Goal: Task Accomplishment & Management: Manage account settings

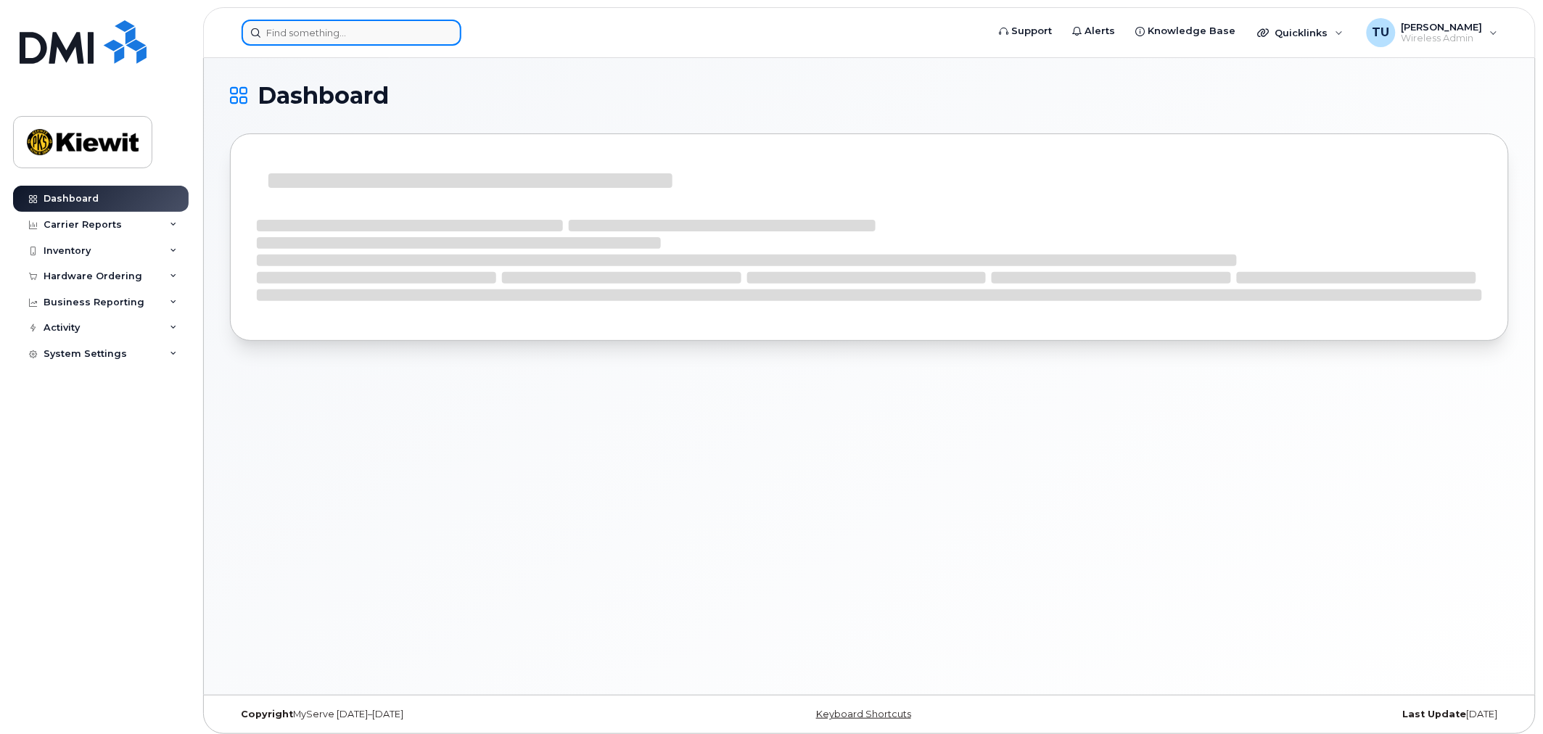
click at [353, 29] on input at bounding box center [352, 33] width 220 height 26
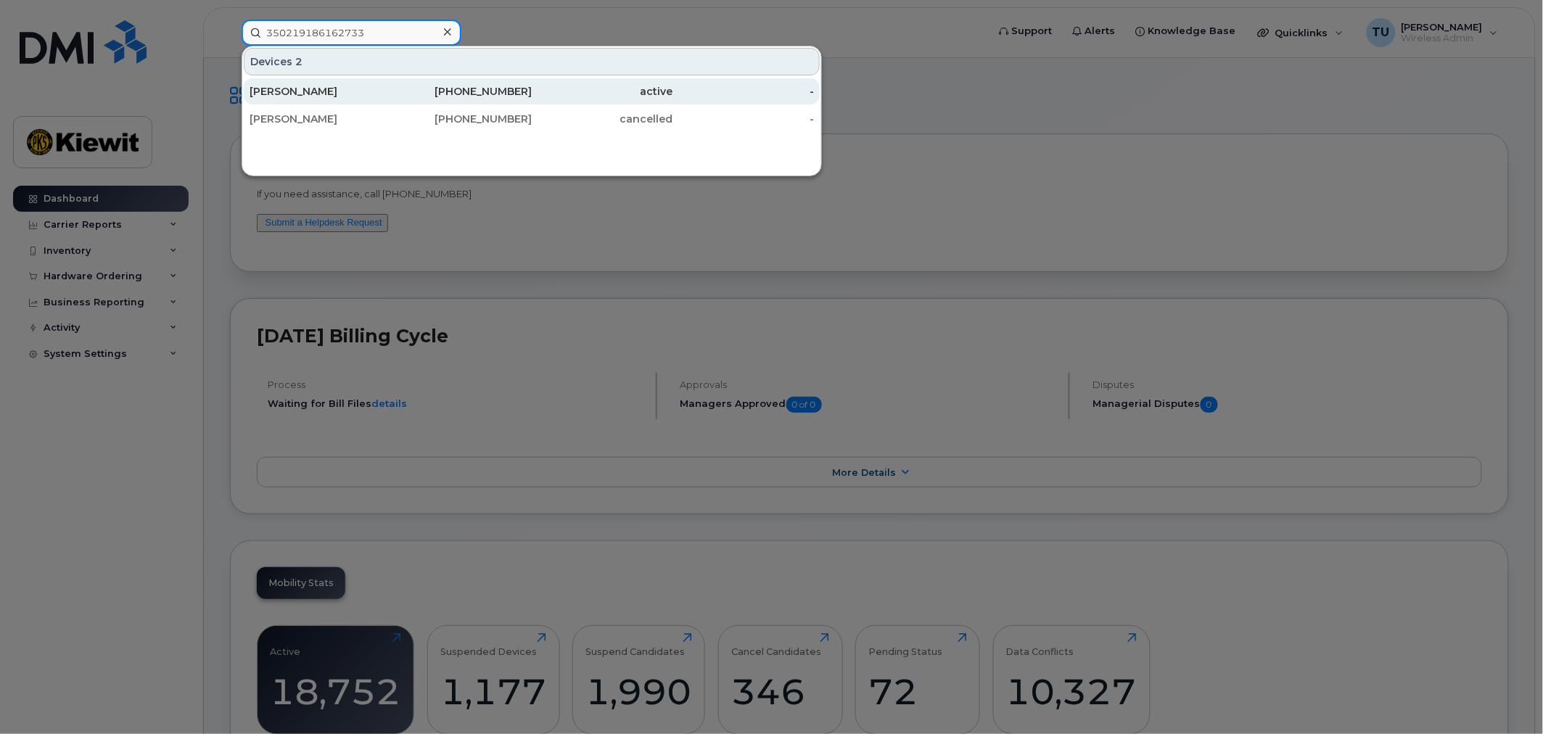
type input "350219186162733"
click at [598, 91] on div "active" at bounding box center [602, 91] width 141 height 15
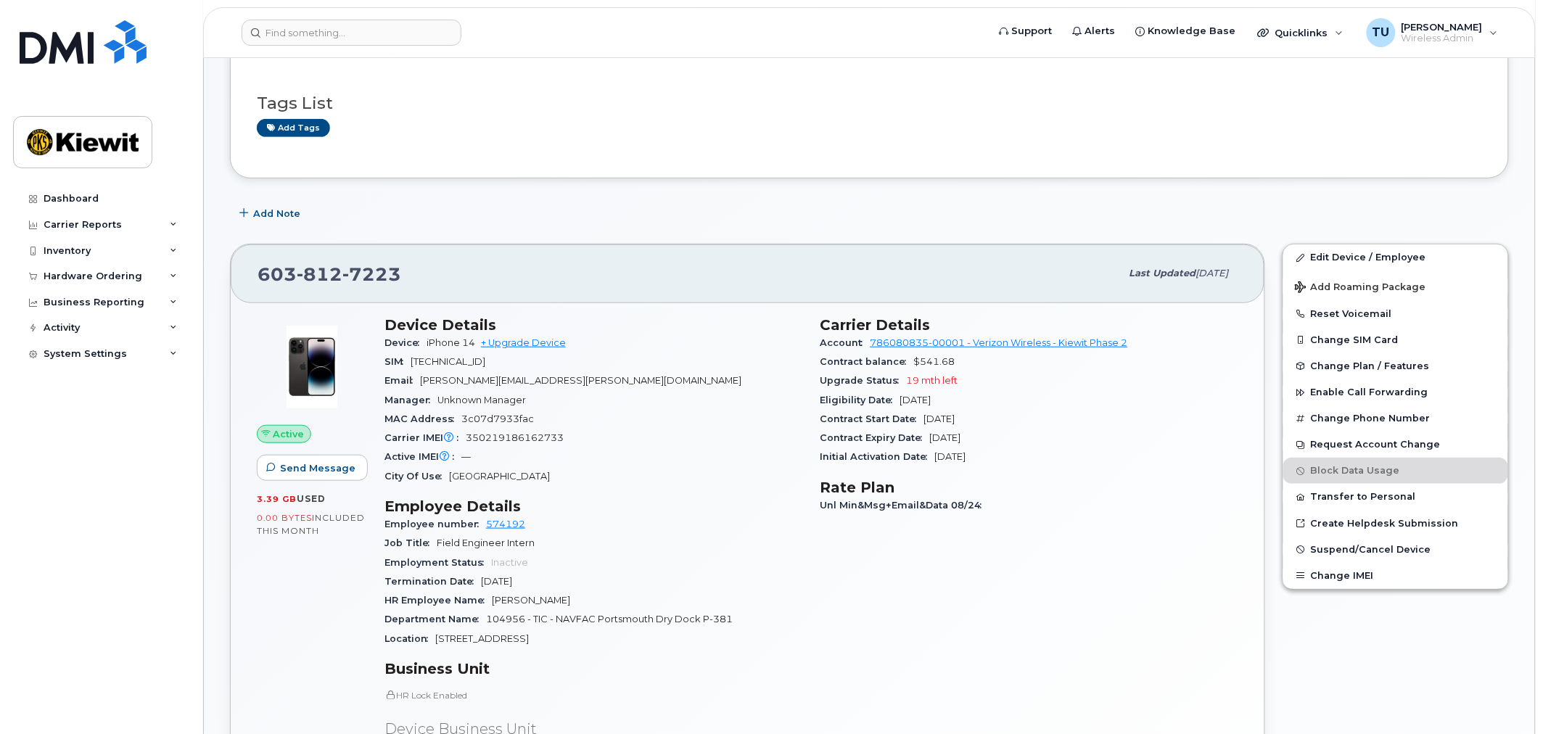
scroll to position [242, 0]
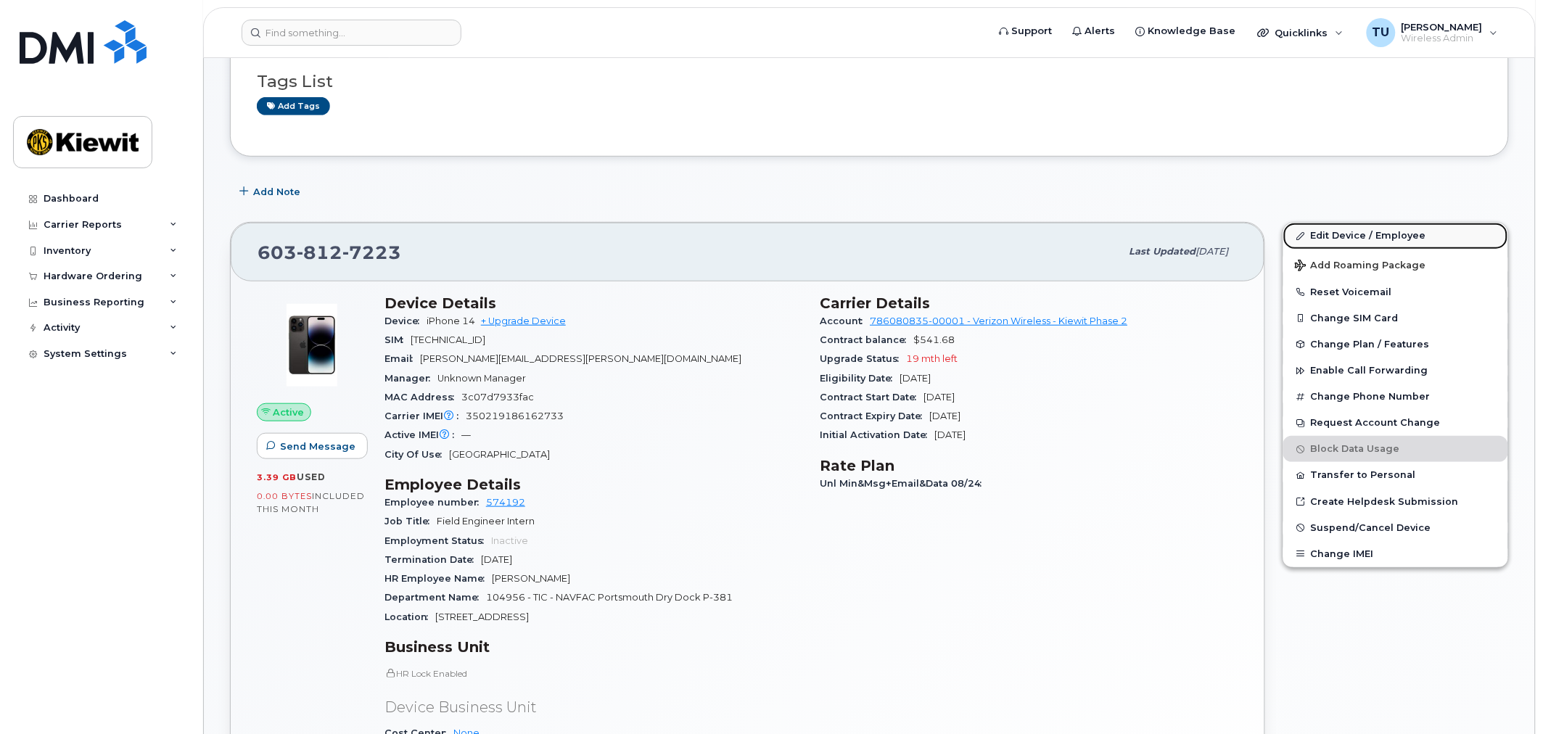
click at [1381, 236] on link "Edit Device / Employee" at bounding box center [1395, 236] width 225 height 26
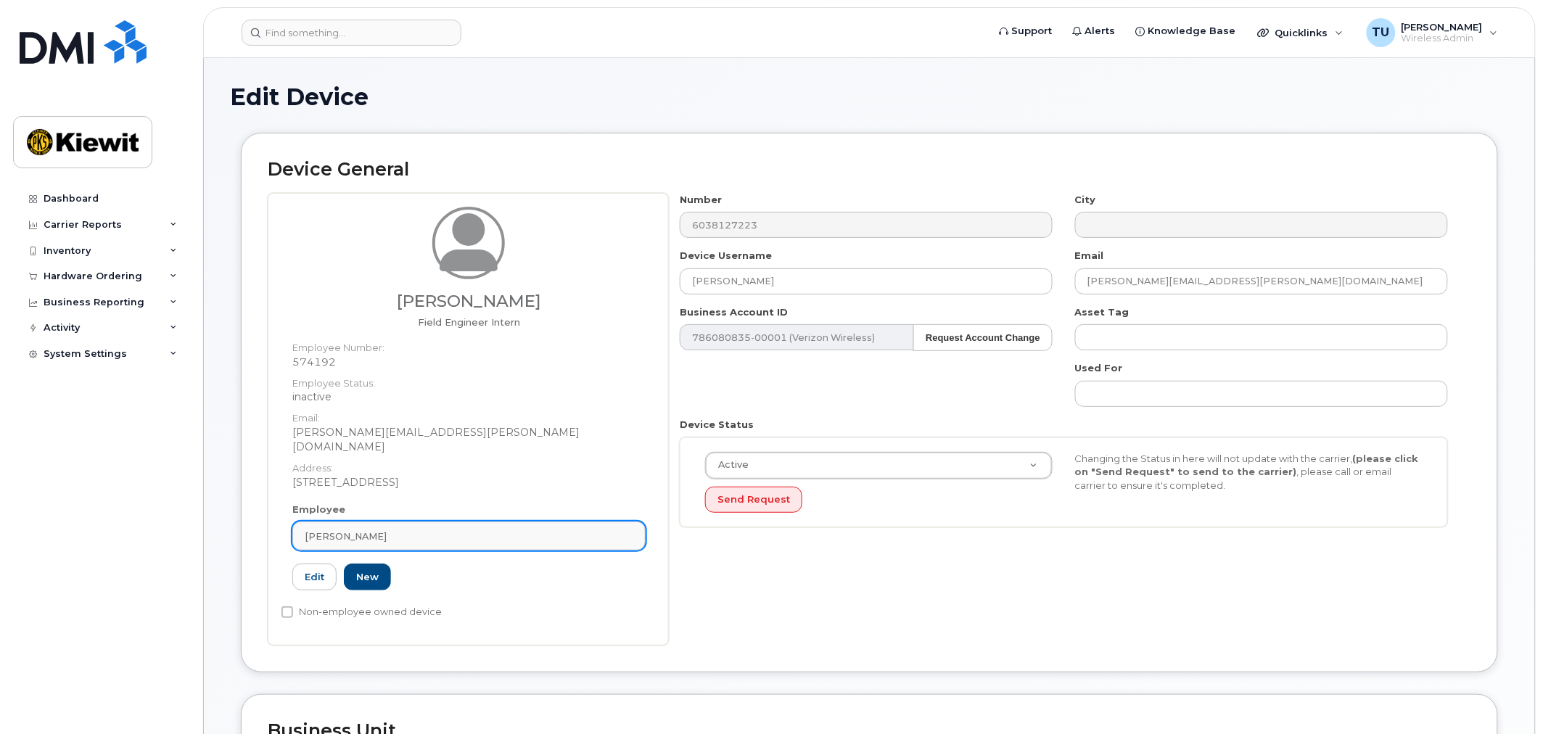
click at [415, 530] on div "[PERSON_NAME]" at bounding box center [469, 537] width 329 height 14
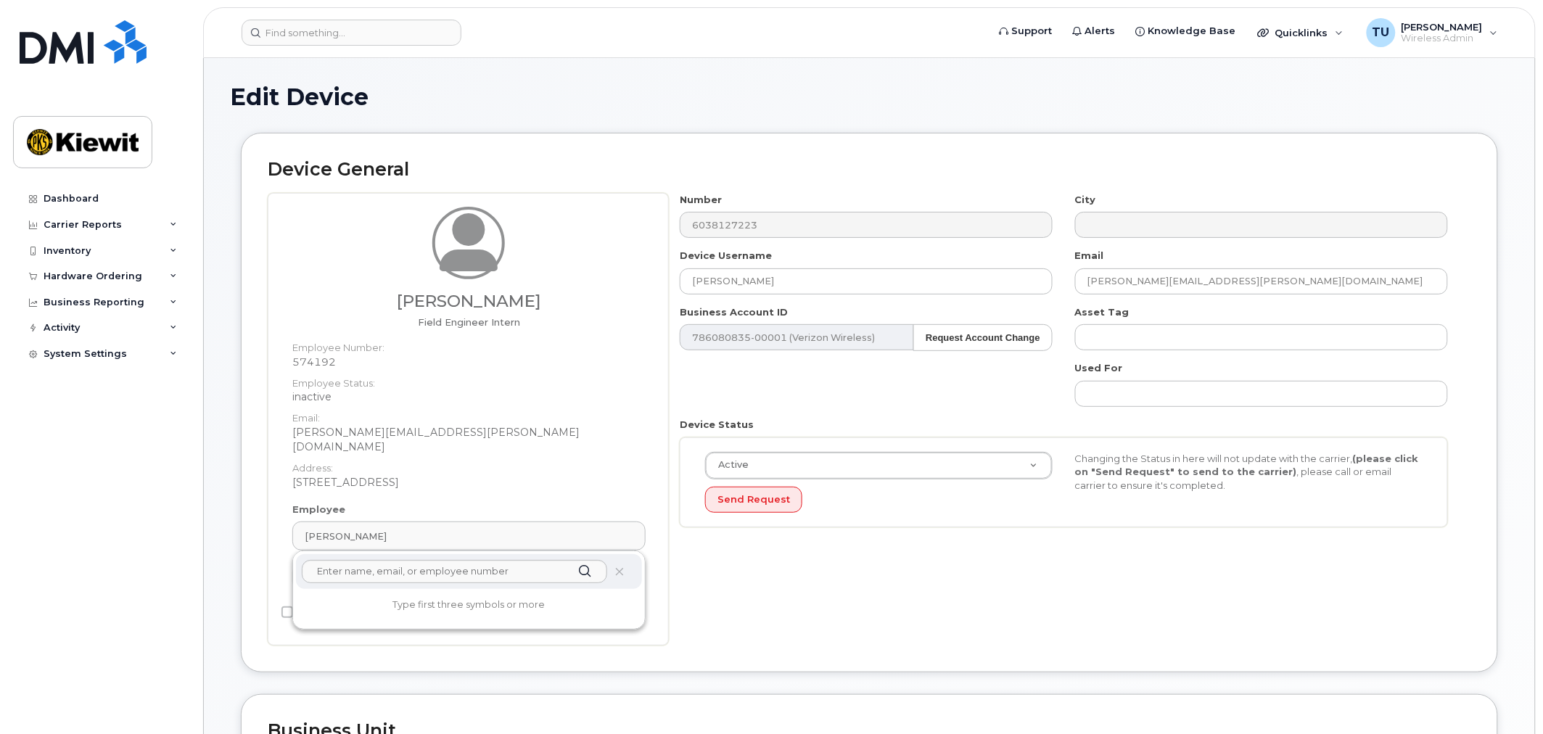
click at [305, 475] on dd "[STREET_ADDRESS]" at bounding box center [468, 482] width 353 height 15
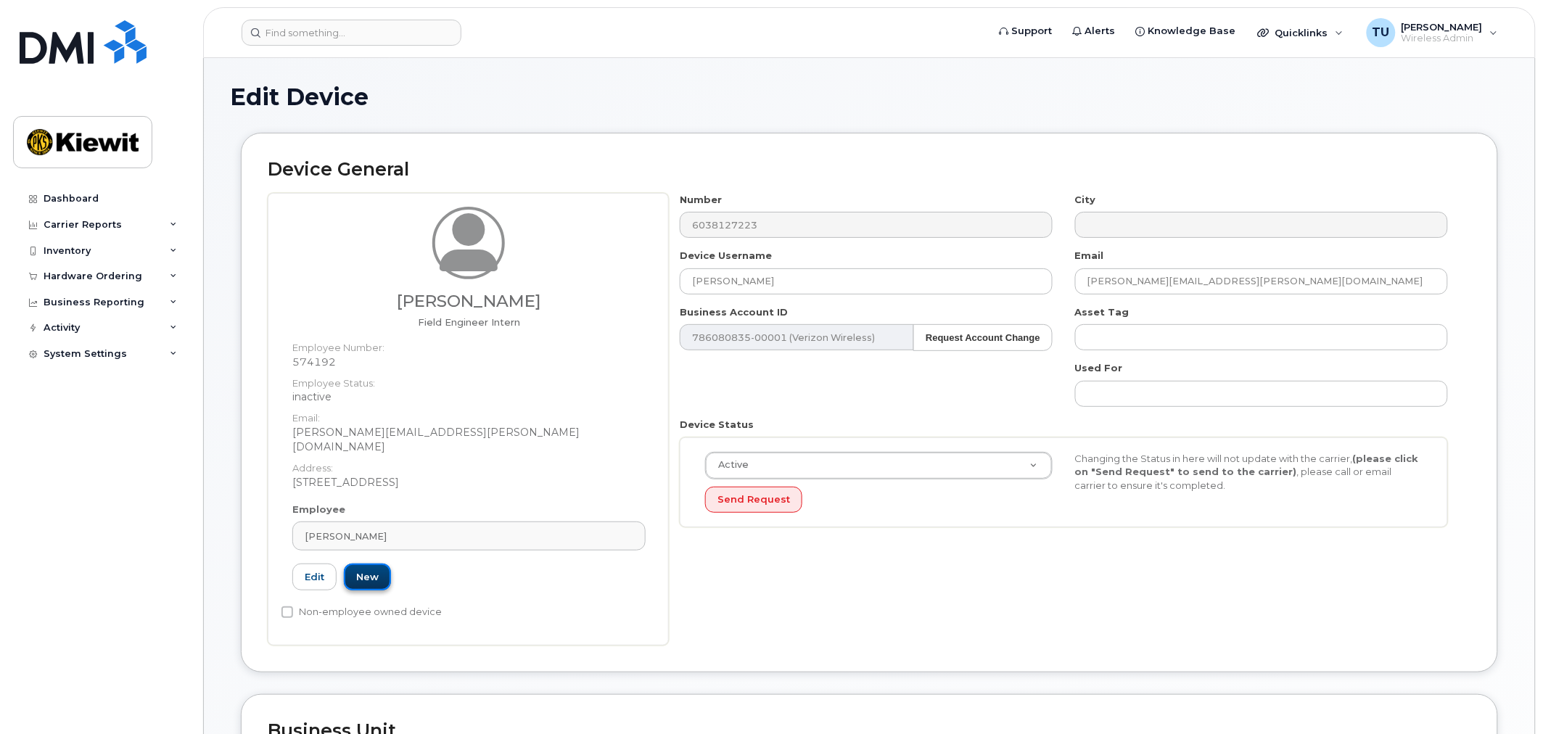
click at [390, 564] on link "New" at bounding box center [367, 577] width 47 height 27
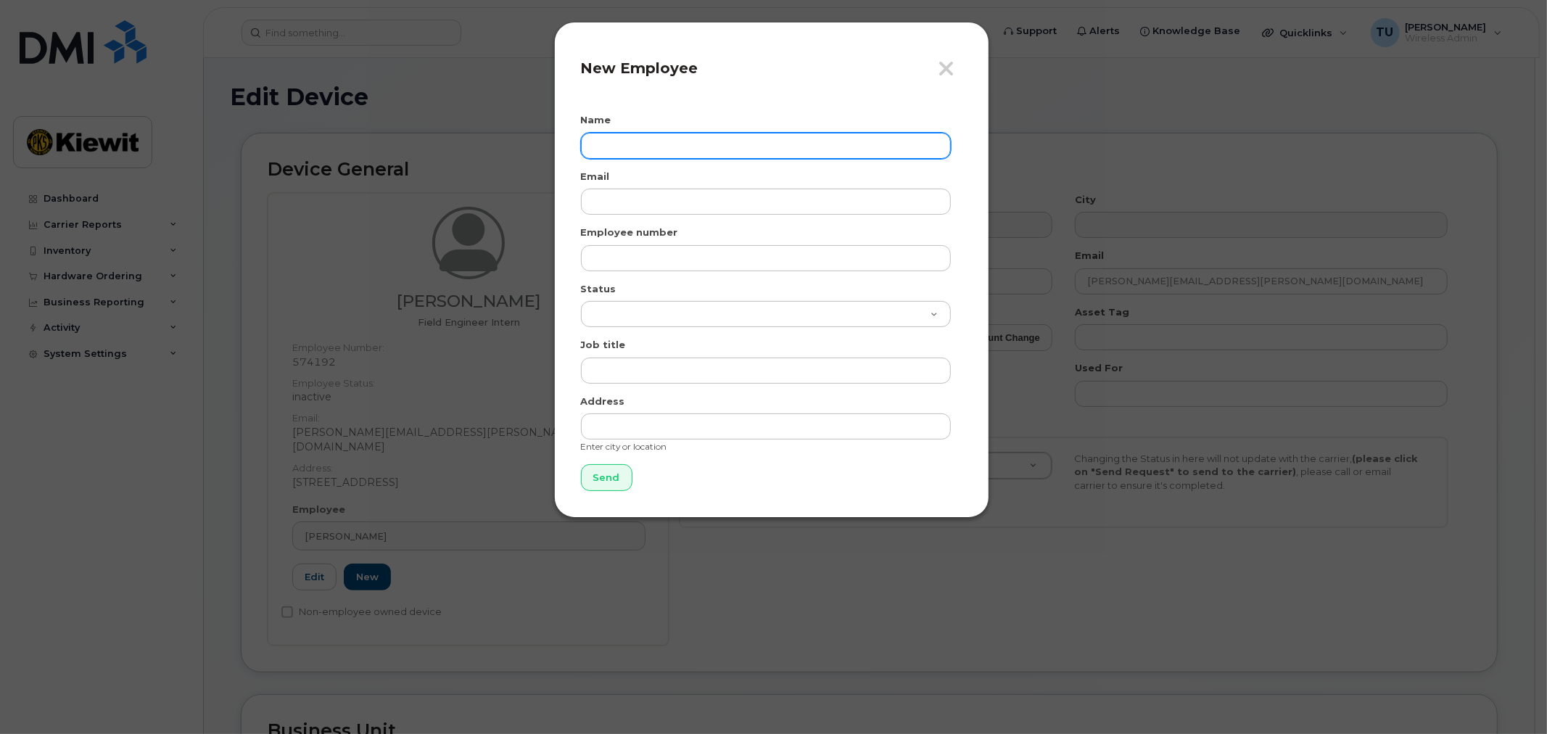
click at [663, 143] on input "text" at bounding box center [766, 146] width 370 height 26
type input "Kevin McGann"
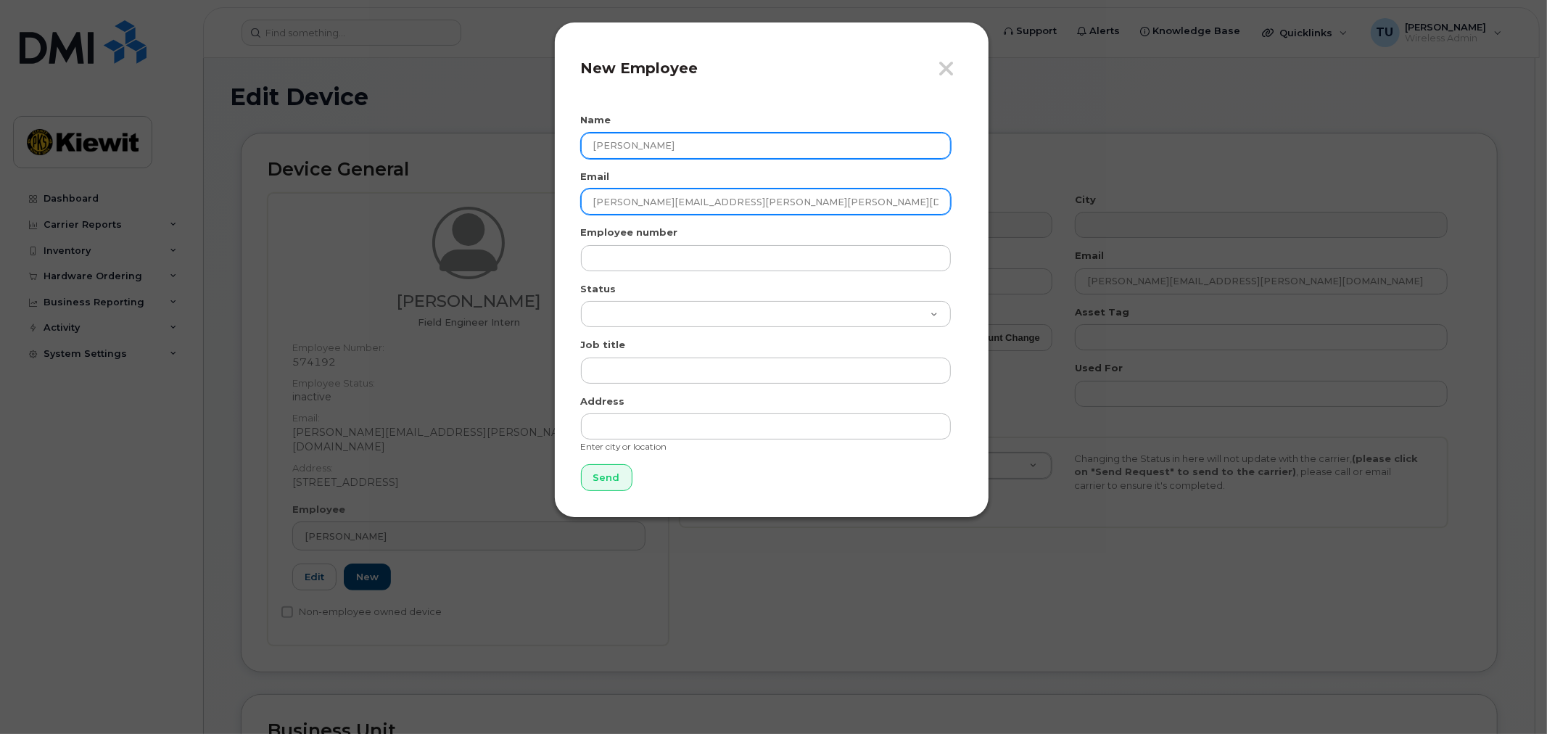
type input "kevin.mcgann-ptr@kiewit.com"
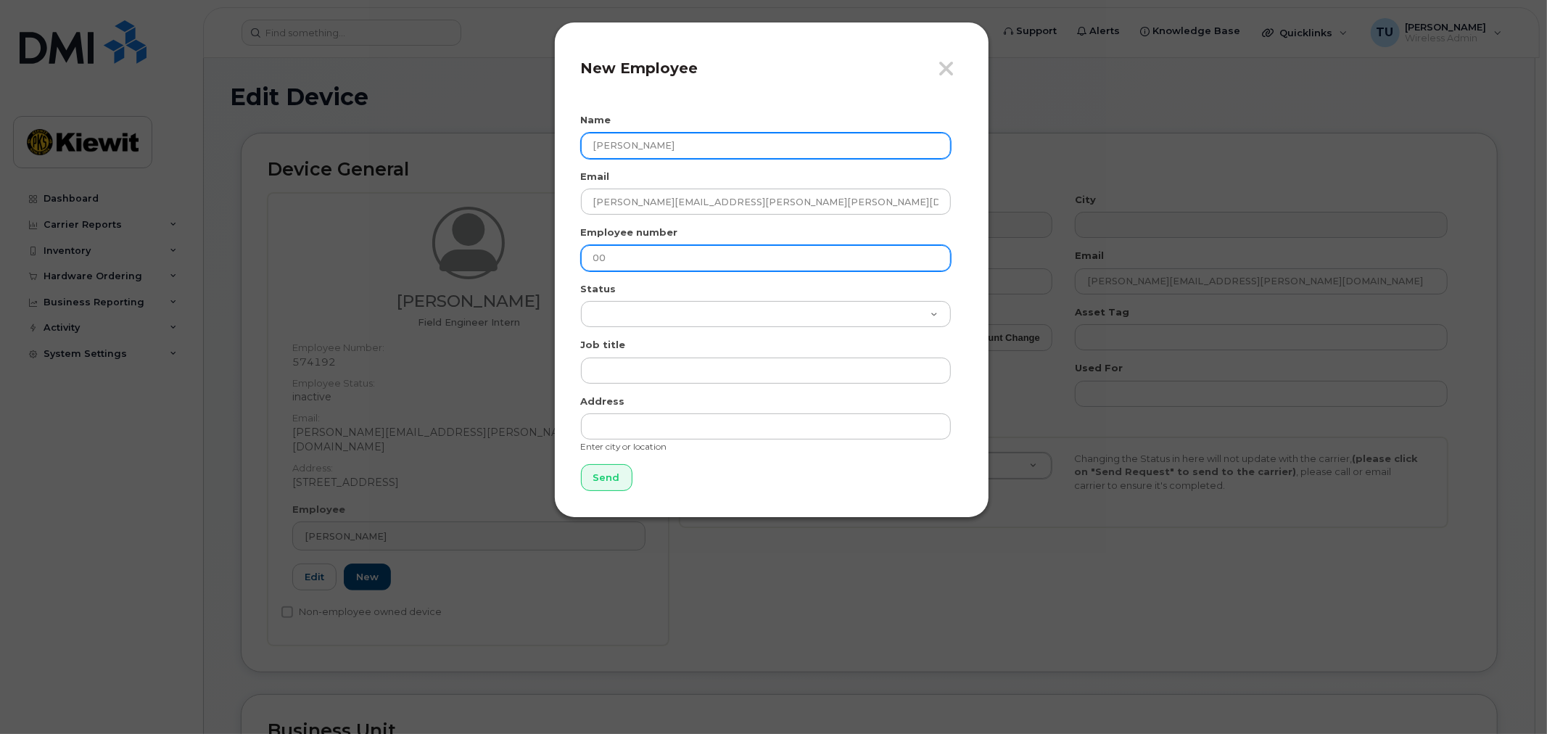
type input "0"
paste input "583450"
type input "00583450"
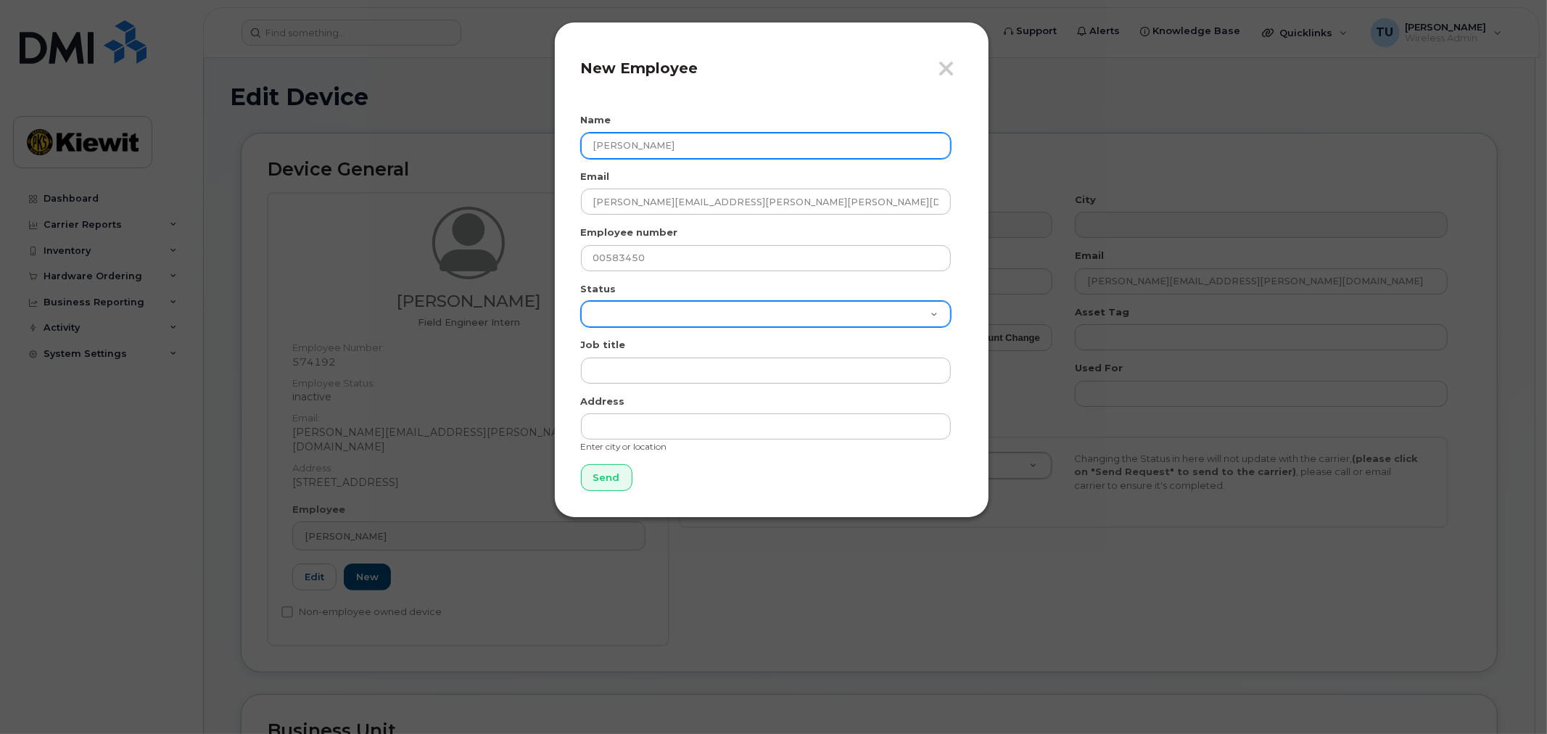
select select "active"
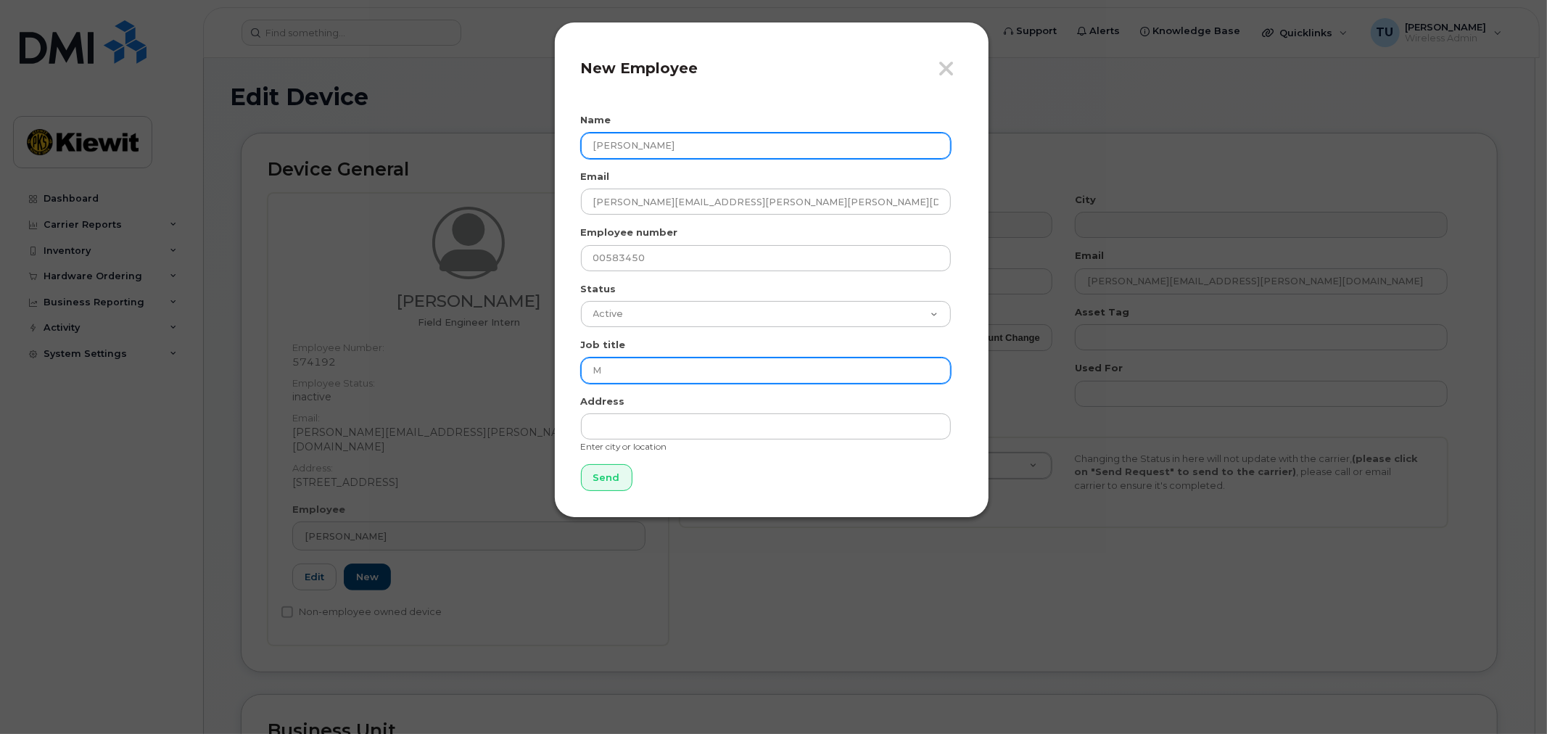
type input "Marine mammal monitor"
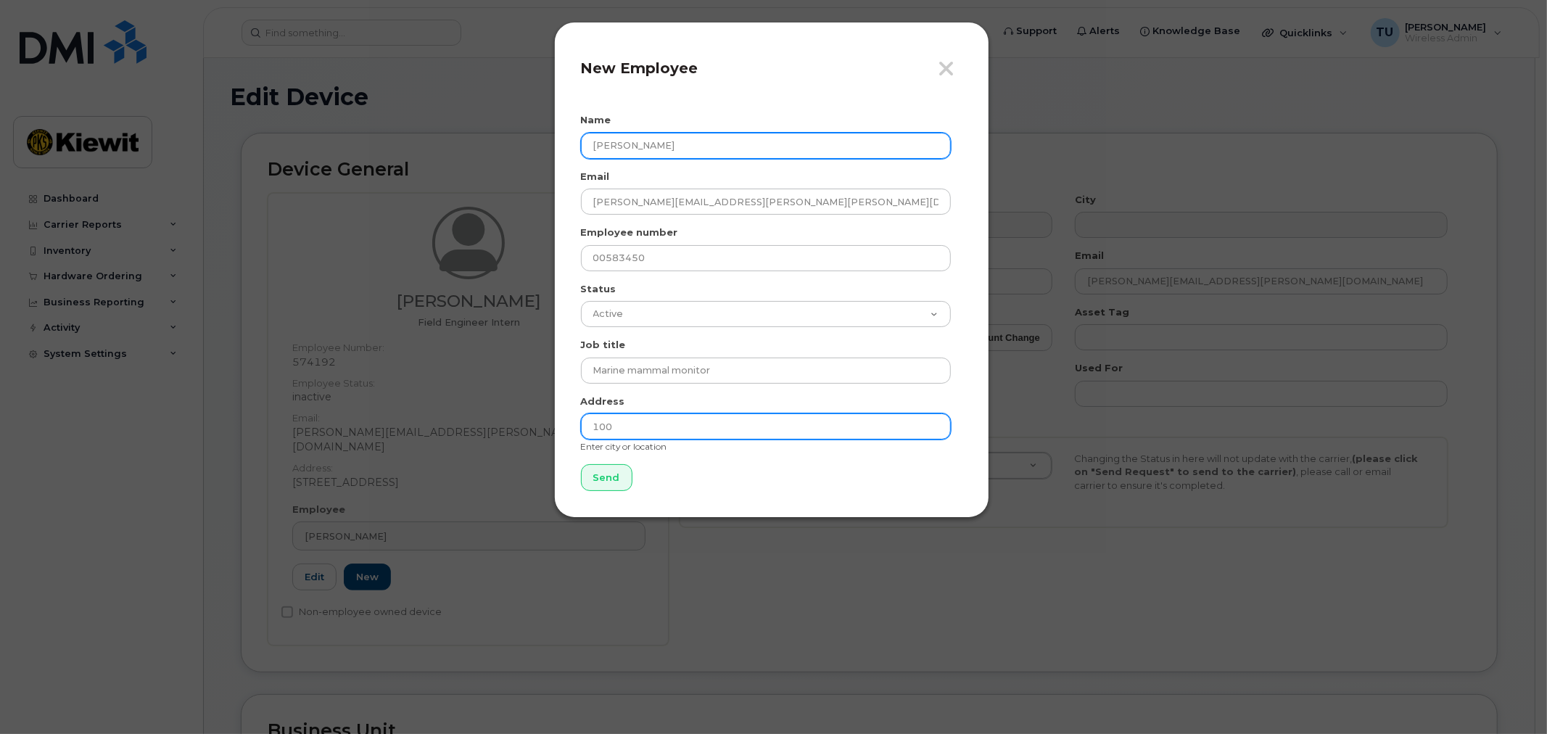
type input "100 International Dr Suite 100 Portsmouth, NH 03801"
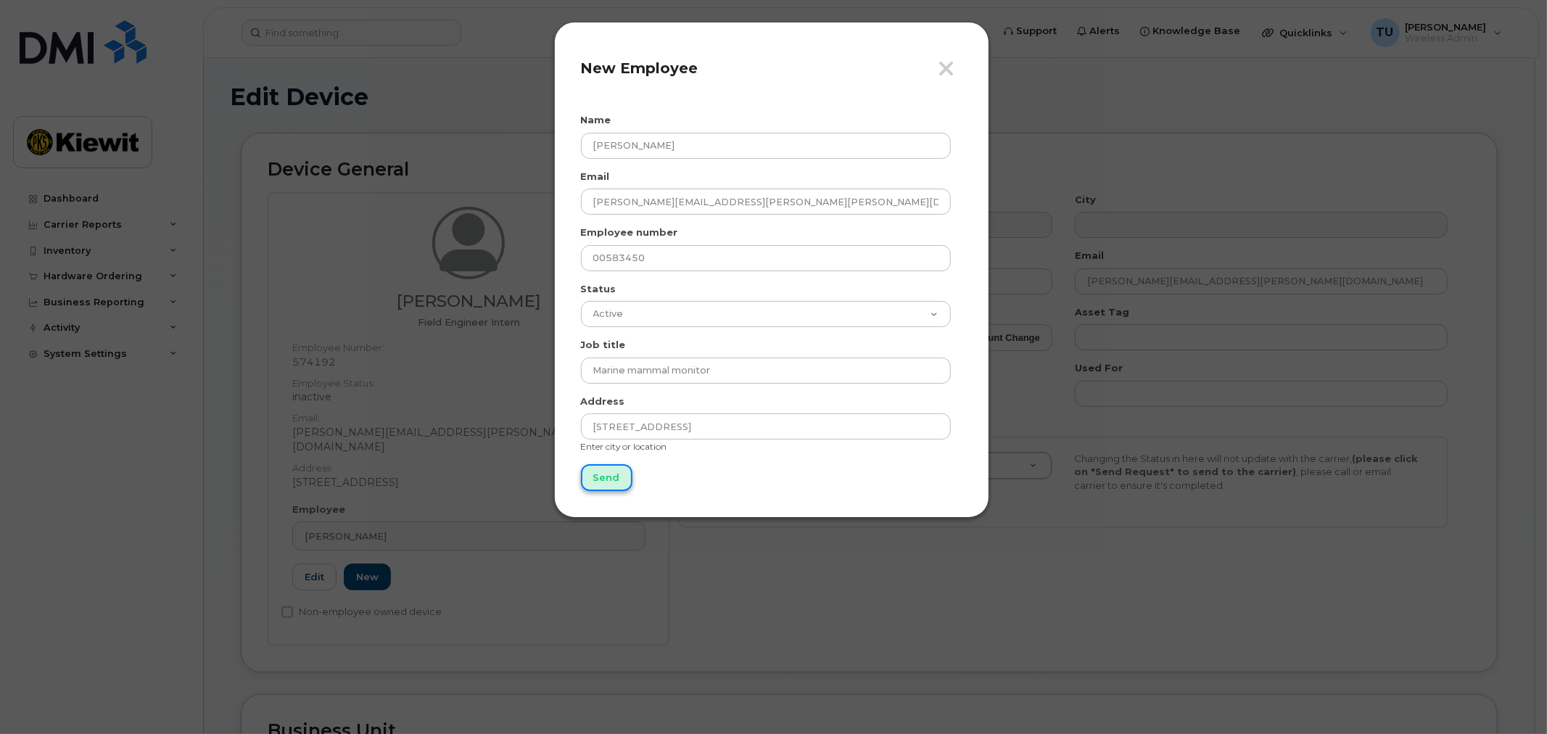
click at [595, 485] on input "Send" at bounding box center [607, 477] width 52 height 27
type input "Send"
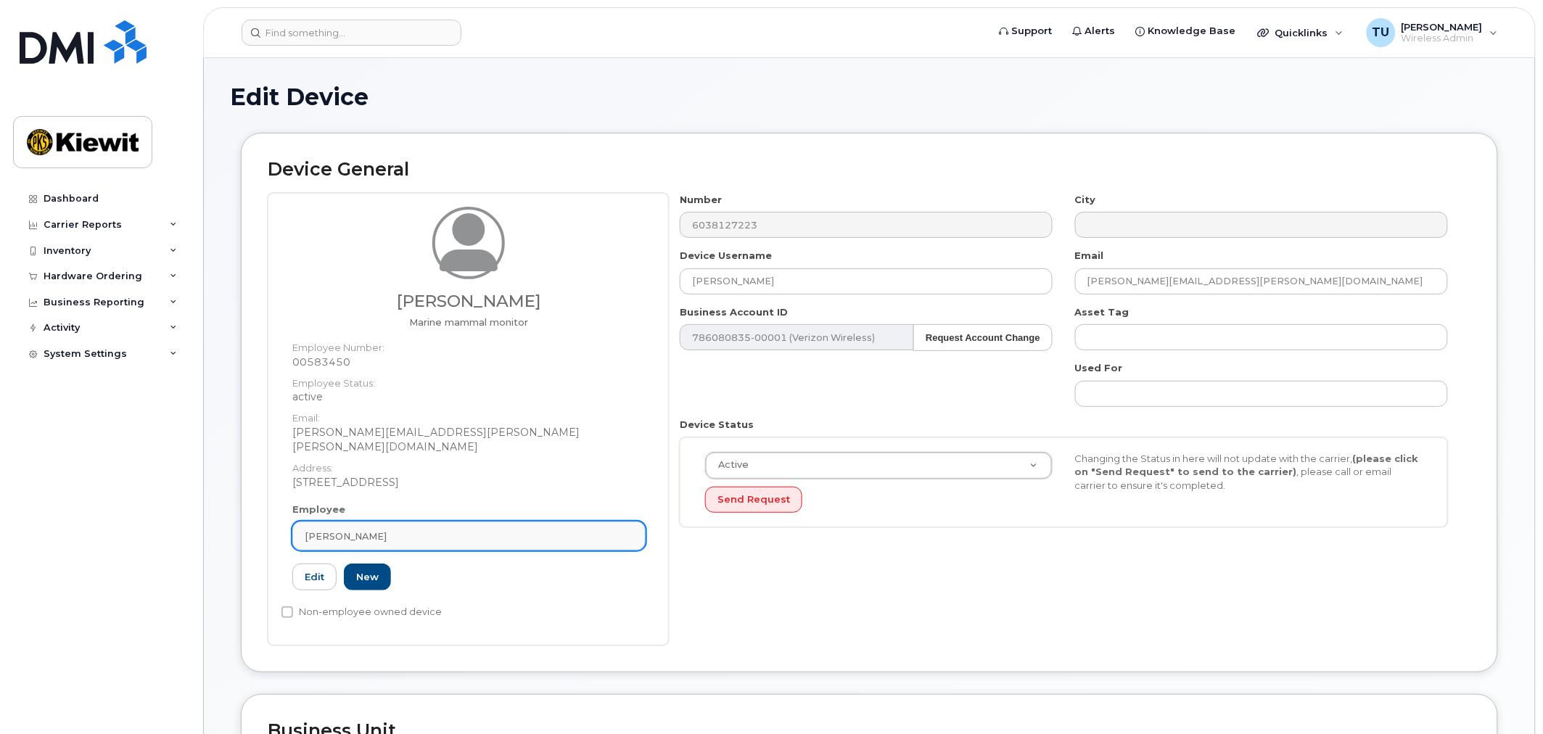
click at [415, 530] on div "[PERSON_NAME]" at bounding box center [469, 537] width 329 height 14
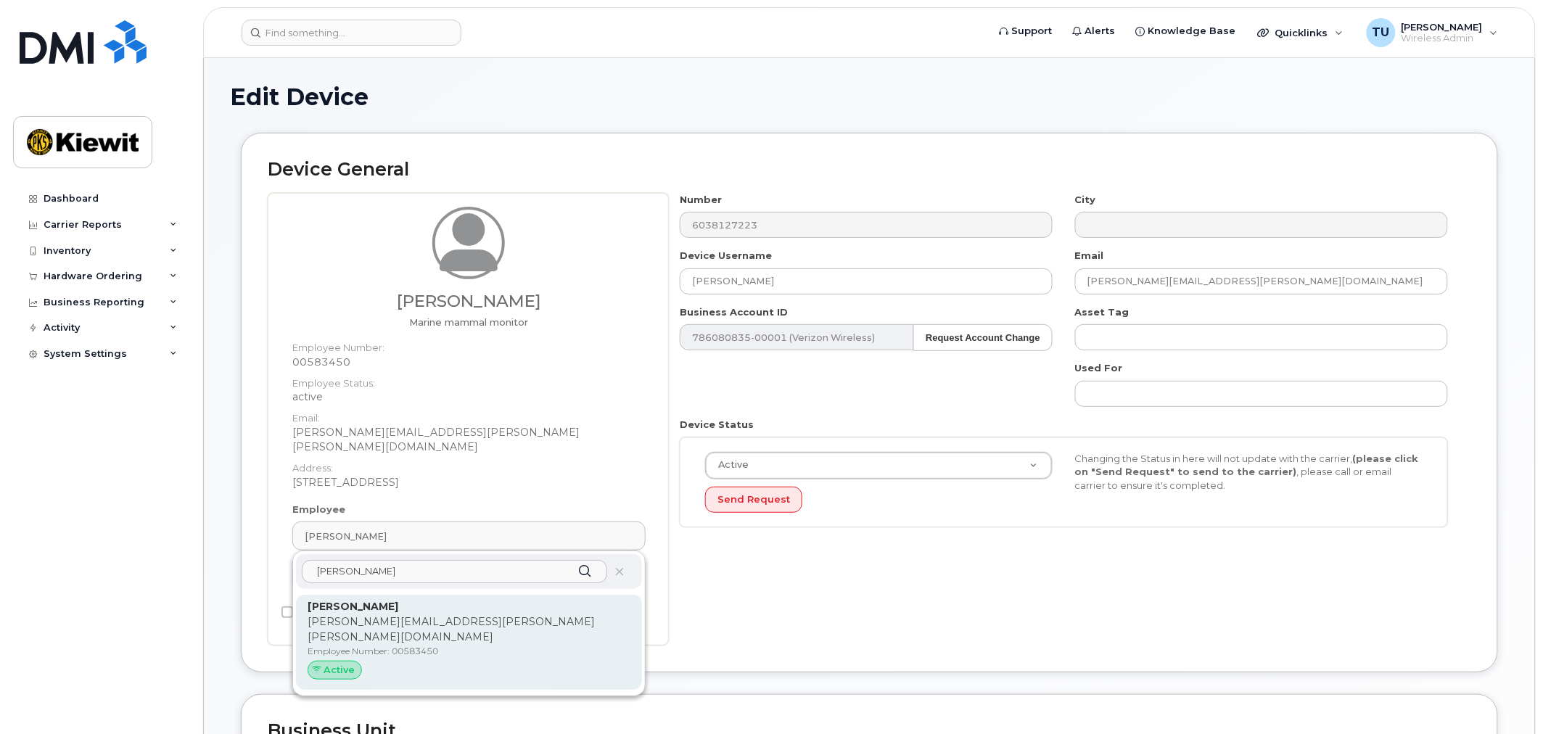
type input "kevin mcgann"
click at [525, 645] on p "Employee Number: 00583450" at bounding box center [469, 651] width 323 height 13
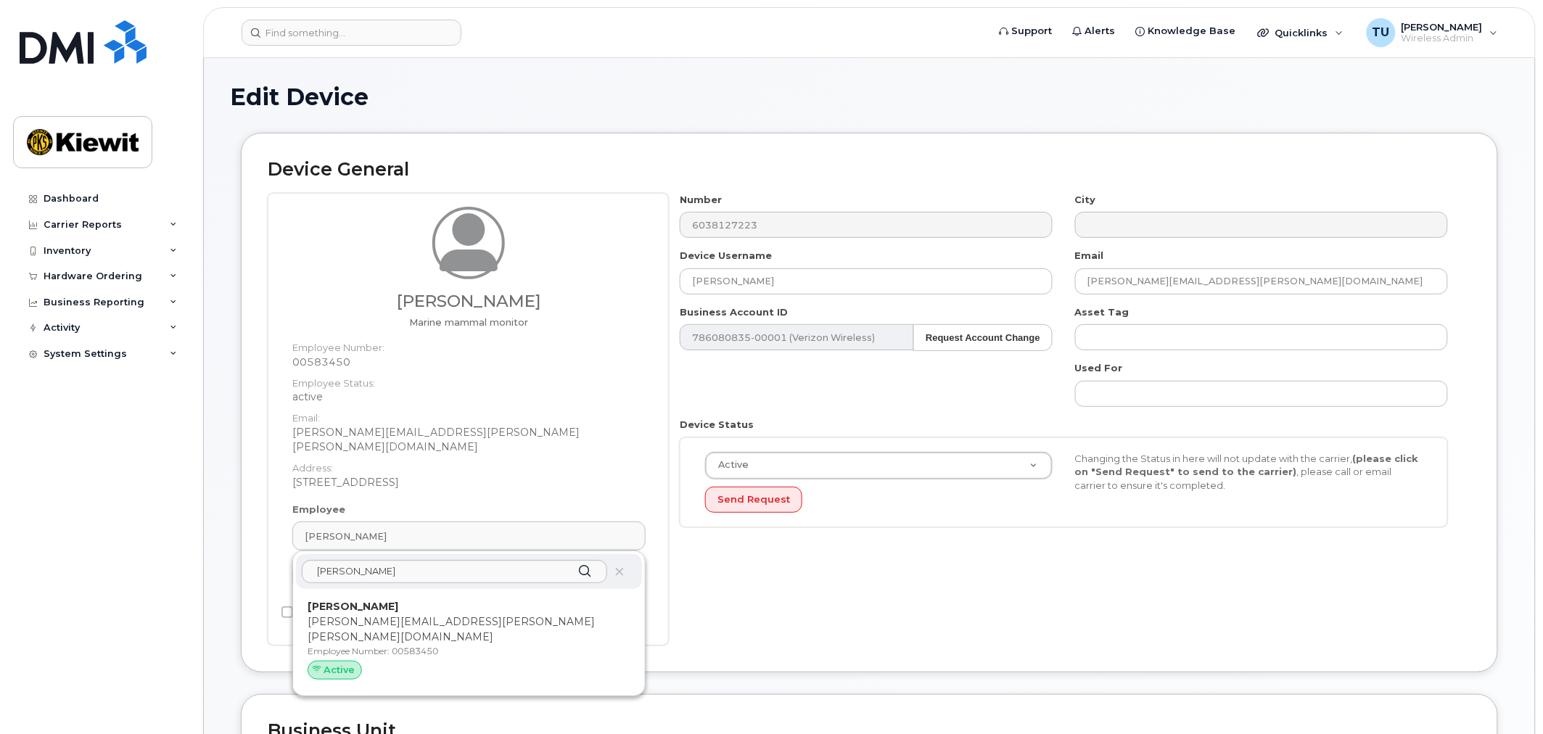
type input "00583450"
type input "Kevin McGann"
type input "kevin.mcgann-ptr@kiewit.com"
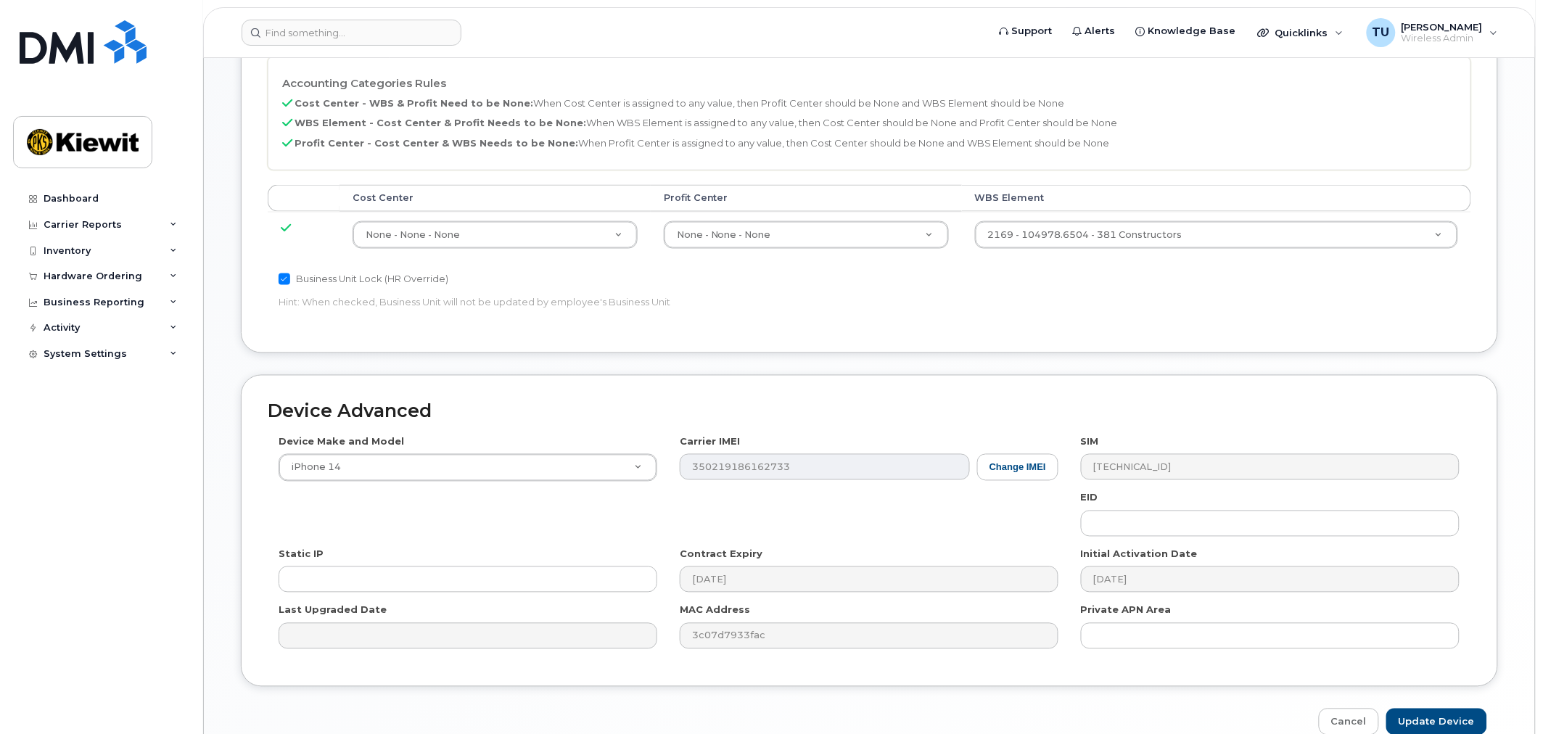
scroll to position [726, 0]
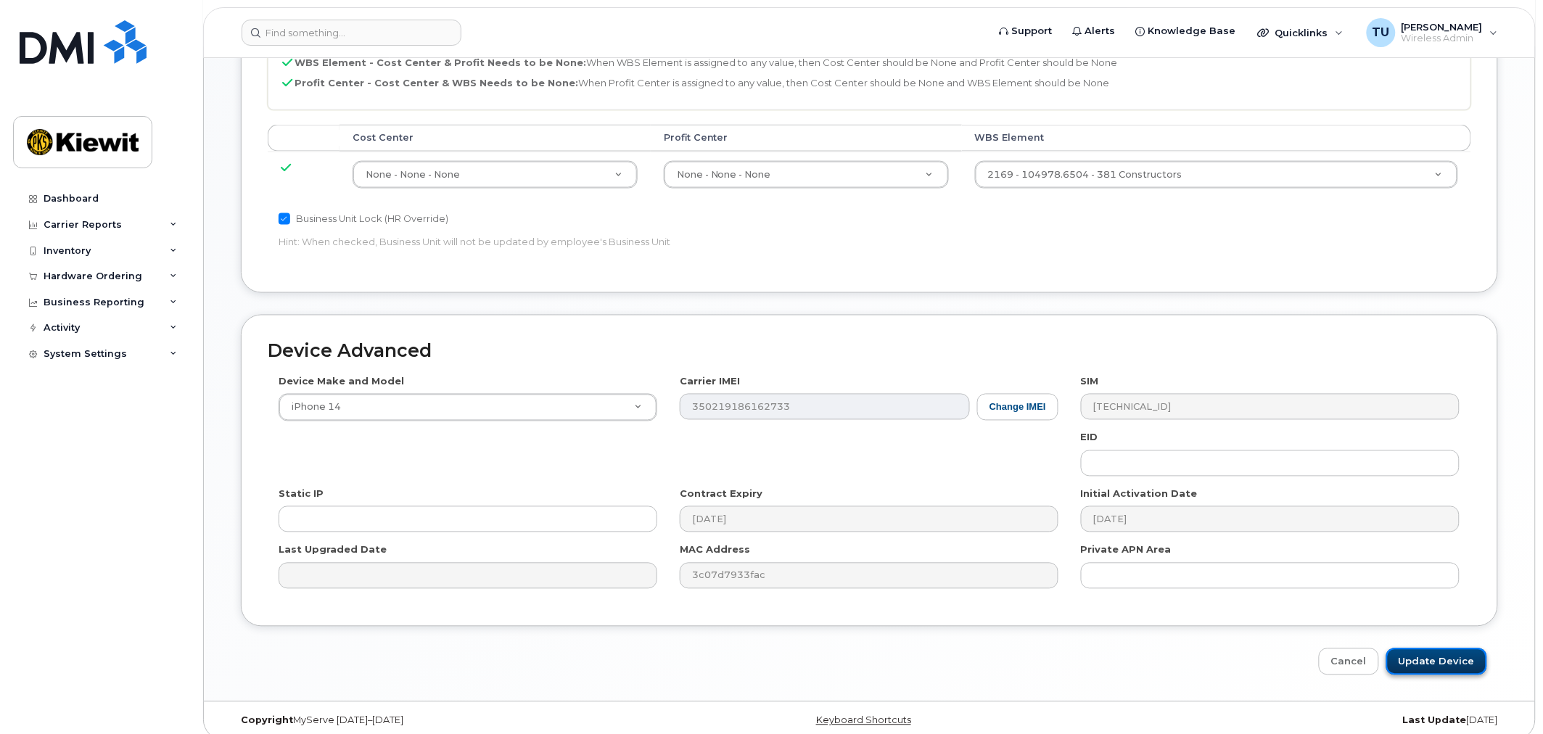
click at [1431, 649] on input "Update Device" at bounding box center [1436, 662] width 101 height 27
type input "Saving..."
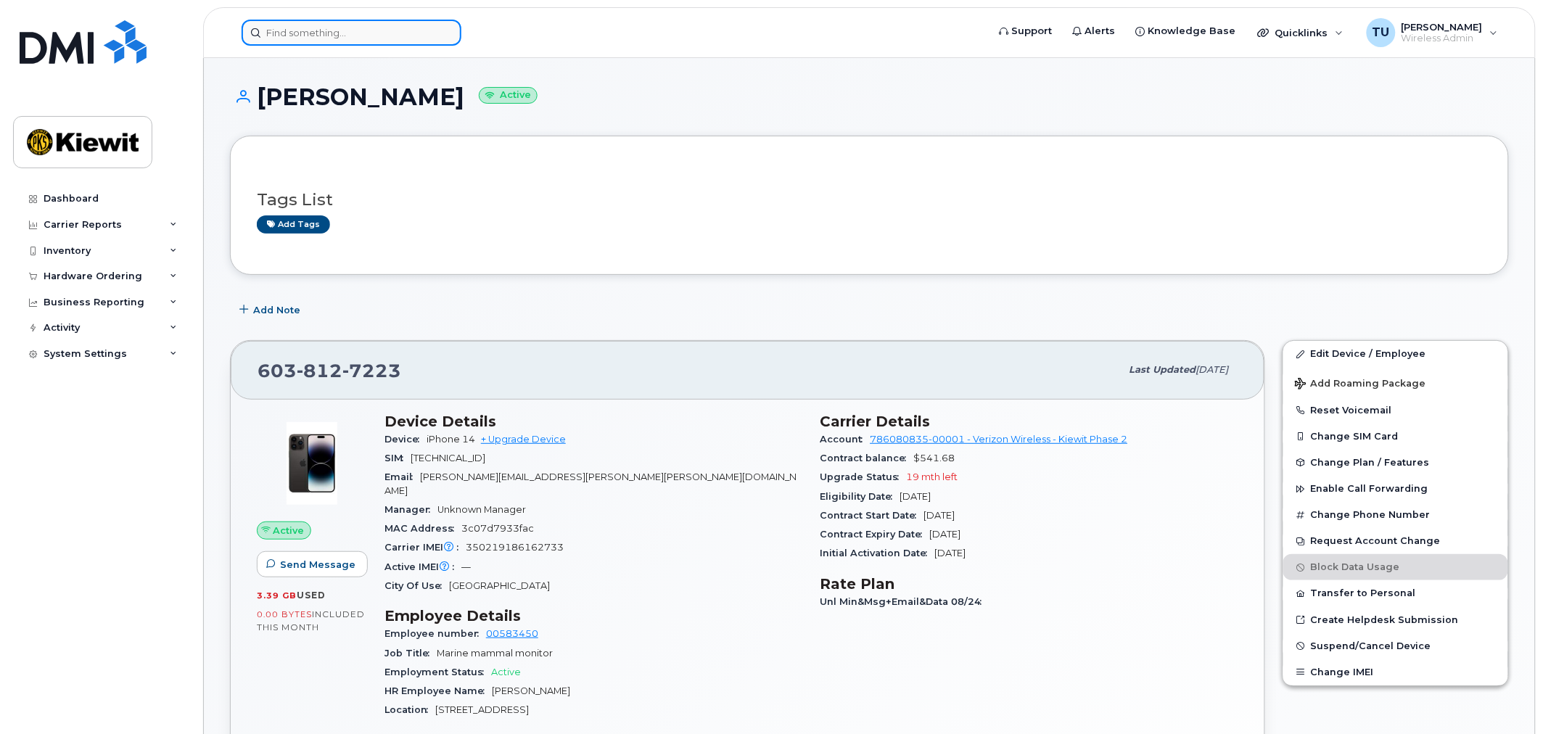
click at [402, 30] on input at bounding box center [352, 33] width 220 height 26
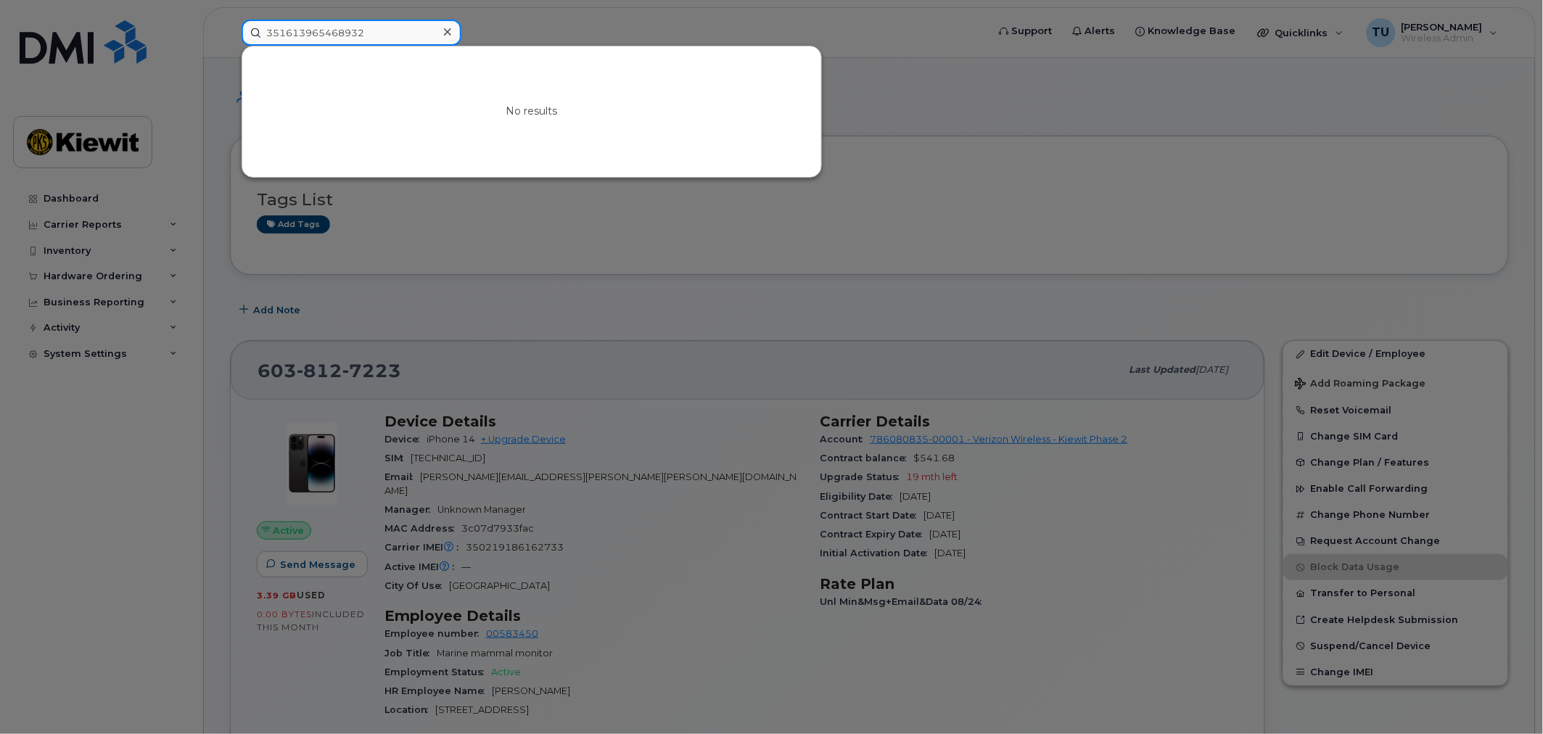
click at [400, 35] on input "351613965468932" at bounding box center [352, 33] width 220 height 26
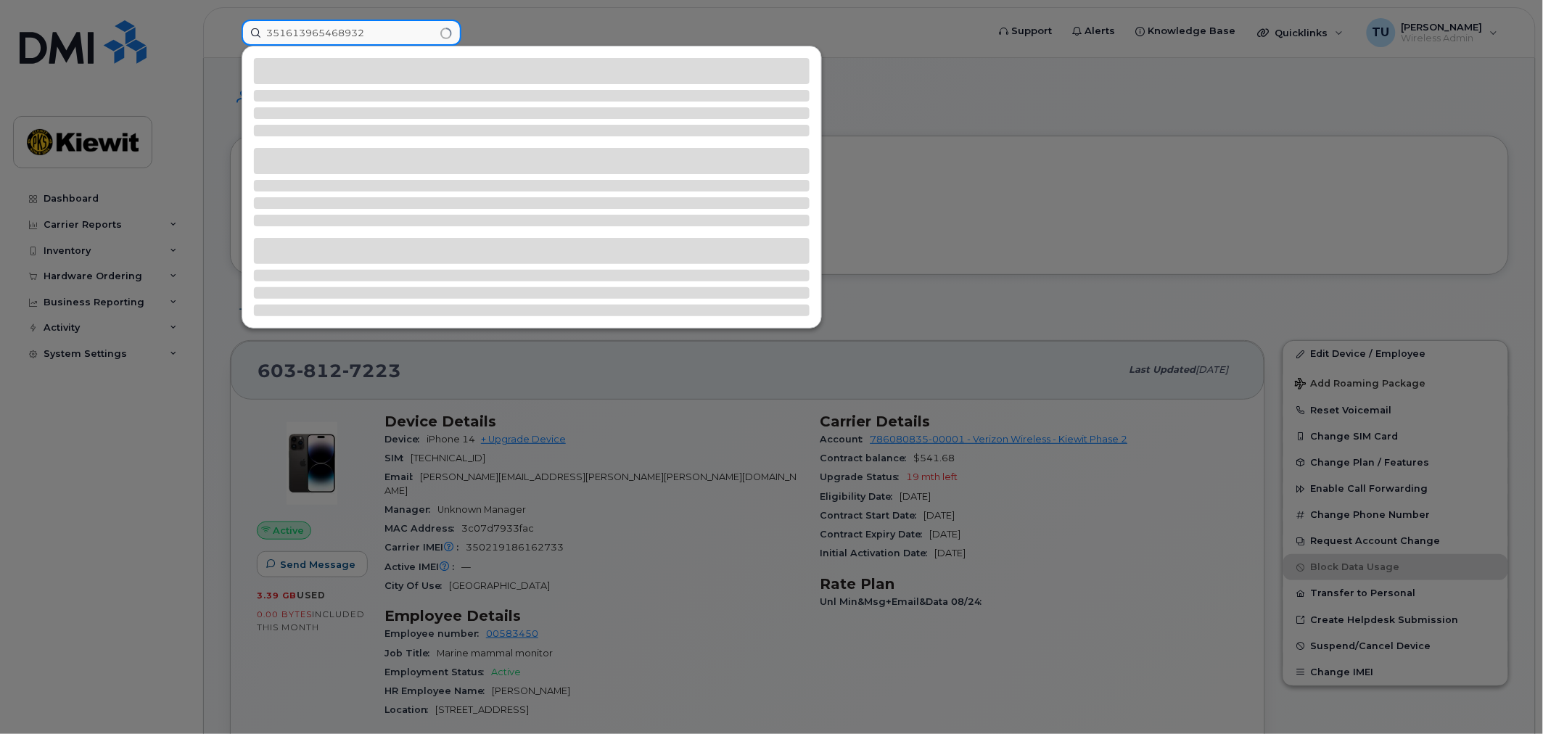
type input "351613965468932"
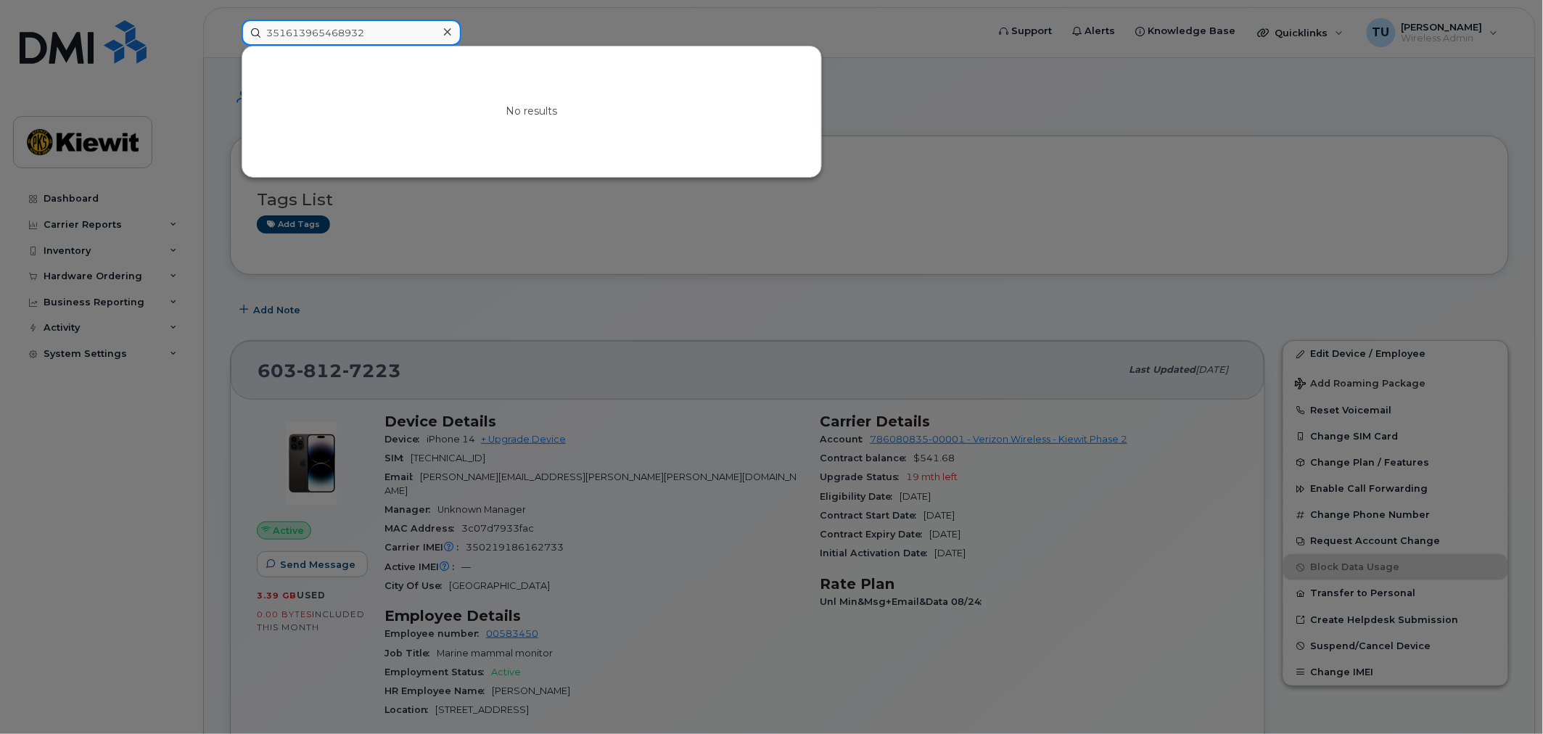
click at [400, 29] on input "351613965468932" at bounding box center [352, 33] width 220 height 26
